Goal: Task Accomplishment & Management: Manage account settings

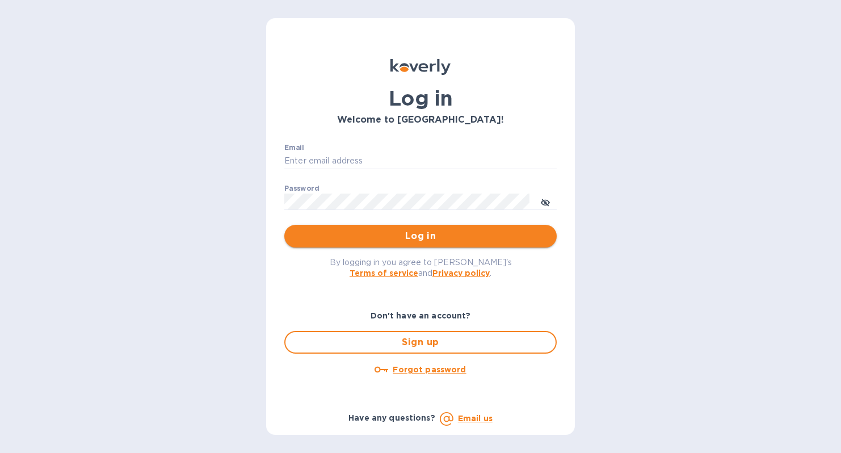
type input "steve@madwildwine.com"
click at [389, 236] on span "Log in" at bounding box center [420, 236] width 254 height 14
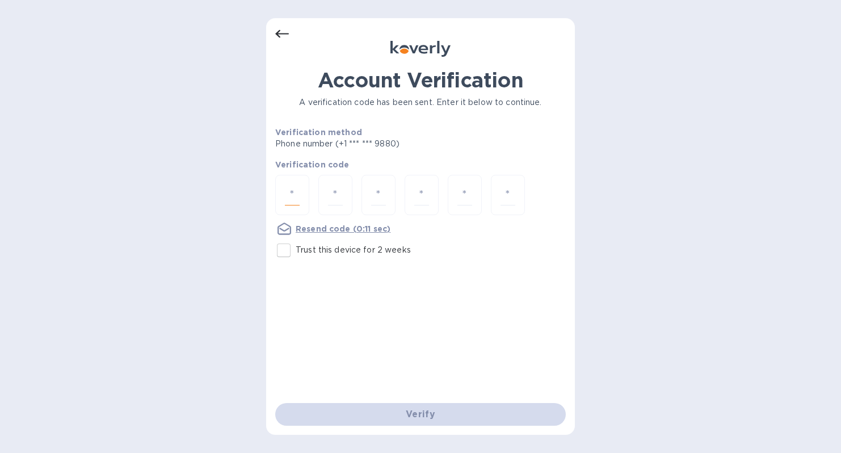
click at [293, 193] on input "number" at bounding box center [292, 194] width 15 height 21
type input "2"
type input "5"
type input "6"
type input "0"
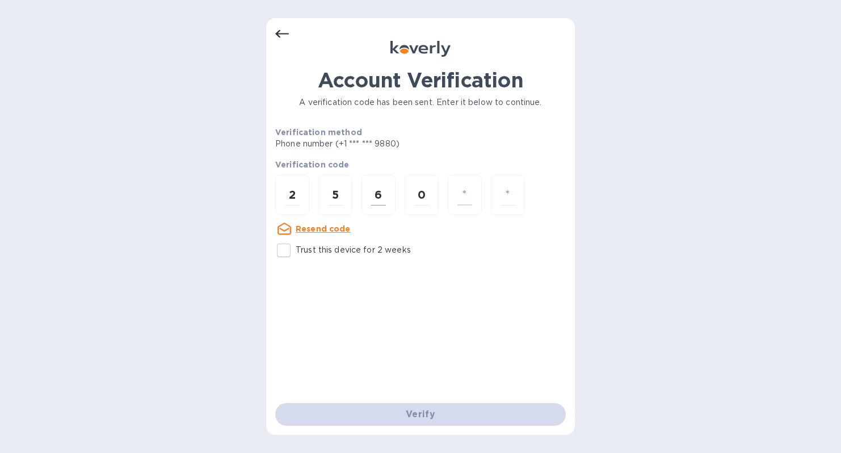
type input "6"
type input "9"
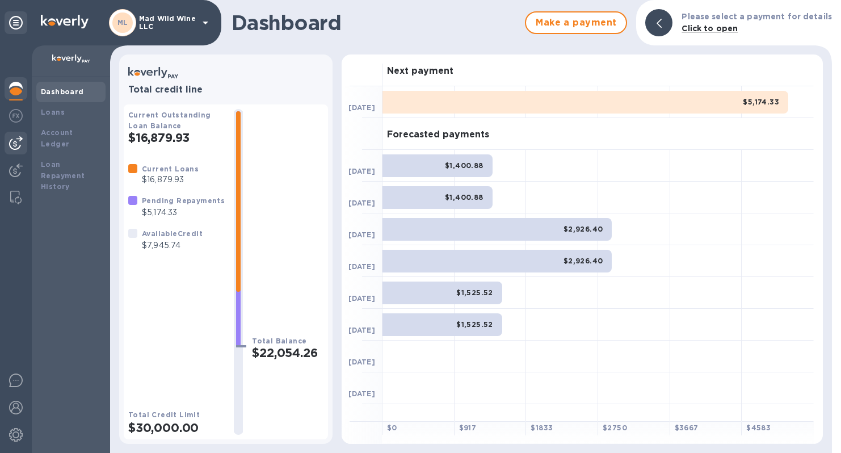
click at [16, 146] on img at bounding box center [16, 143] width 14 height 14
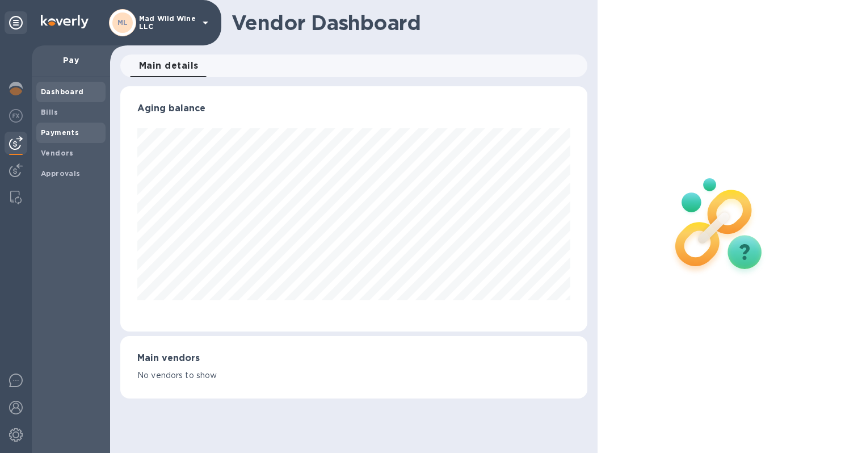
scroll to position [245, 467]
click at [53, 115] on b "Bills" at bounding box center [49, 112] width 17 height 9
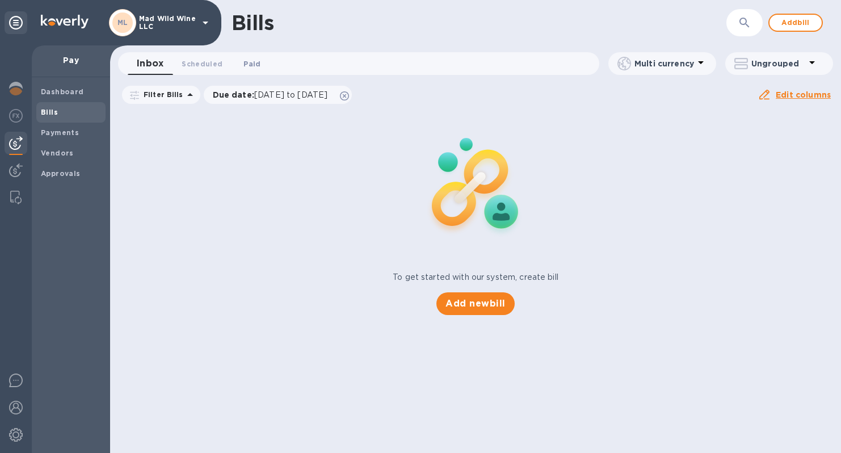
click at [256, 54] on button "Paid 0" at bounding box center [252, 63] width 41 height 23
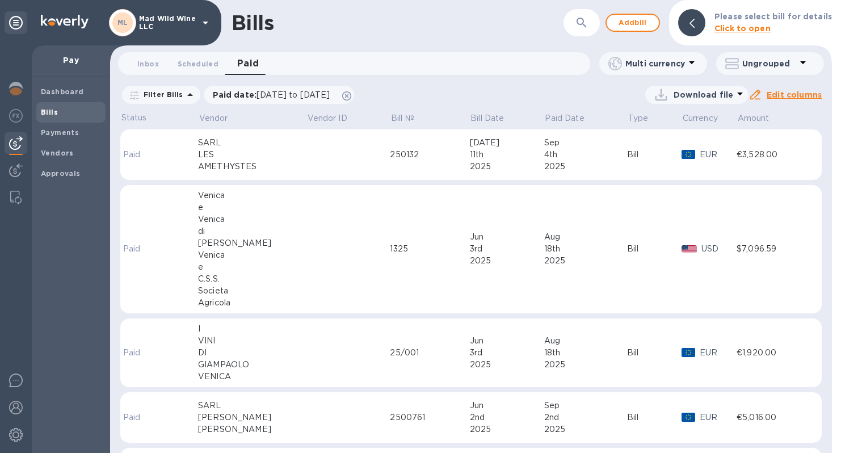
scroll to position [60, 0]
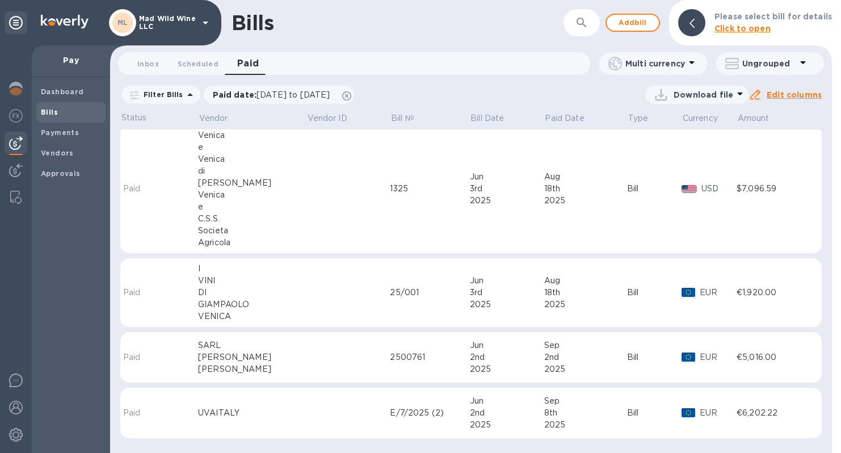
click at [306, 397] on td at bounding box center [348, 413] width 84 height 51
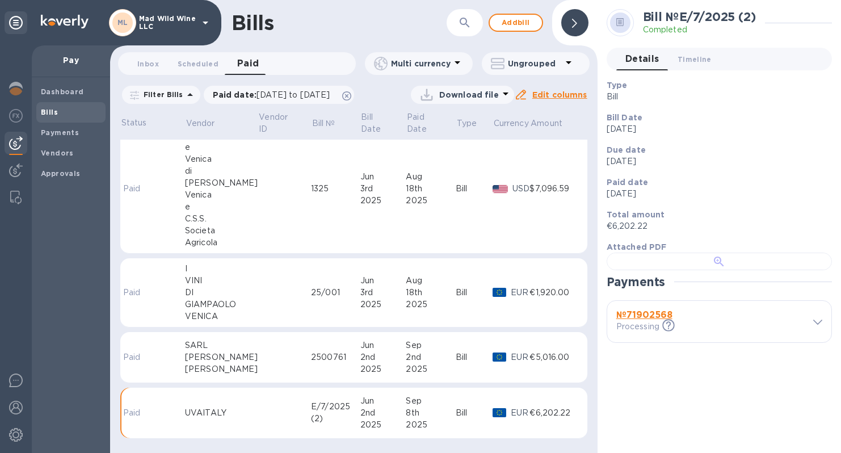
scroll to position [207, 0]
click at [814, 325] on icon at bounding box center [817, 322] width 9 height 5
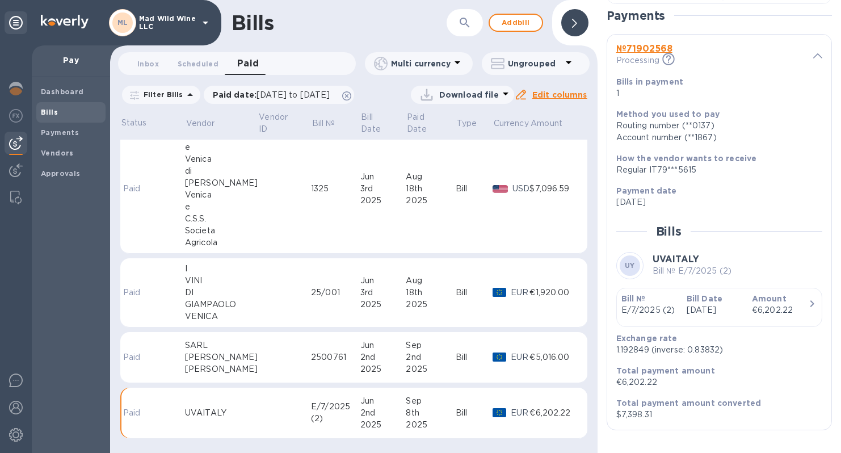
scroll to position [555, 0]
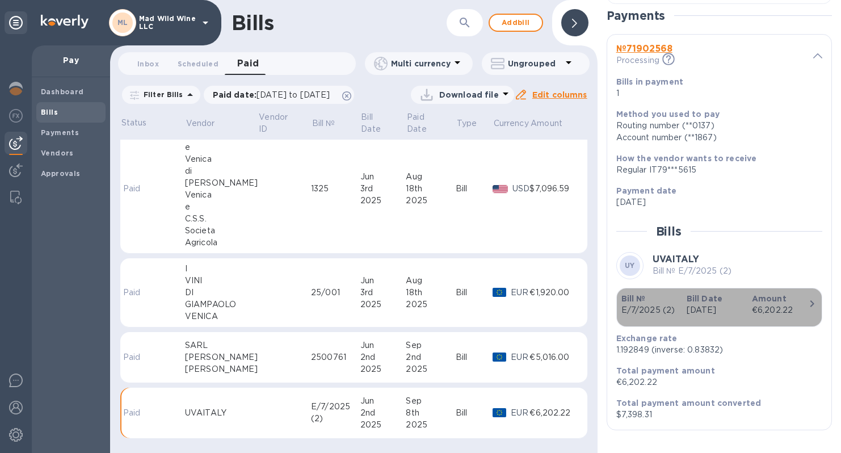
click at [789, 304] on p "Amount" at bounding box center [780, 298] width 56 height 11
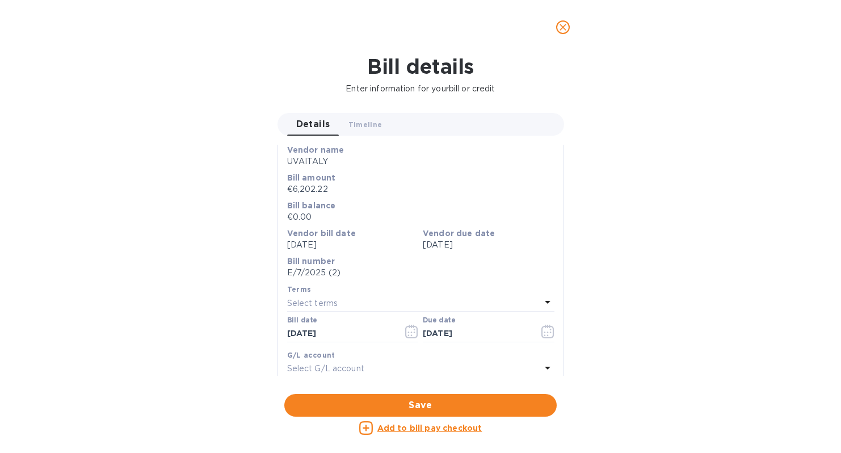
scroll to position [0, 0]
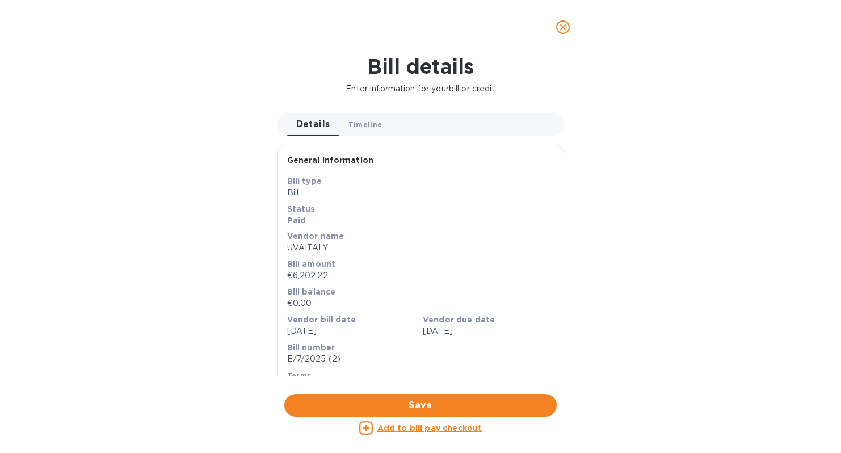
click at [366, 119] on span "Timeline 0" at bounding box center [365, 125] width 34 height 12
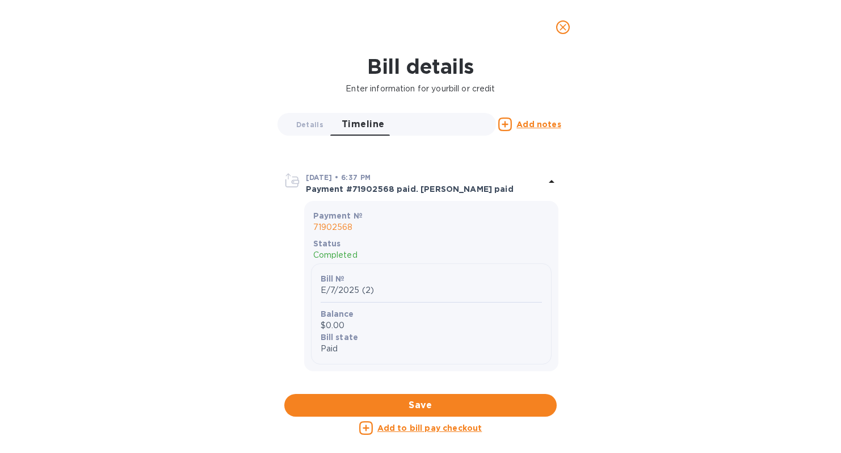
scroll to position [943, 0]
drag, startPoint x: 617, startPoint y: 170, endPoint x: 620, endPoint y: 97, distance: 72.7
click at [620, 97] on div "Bill details Enter information for your bill or credit Details 0 Timeline 0 Add…" at bounding box center [420, 253] width 841 height 398
